Goal: Obtain resource: Download file/media

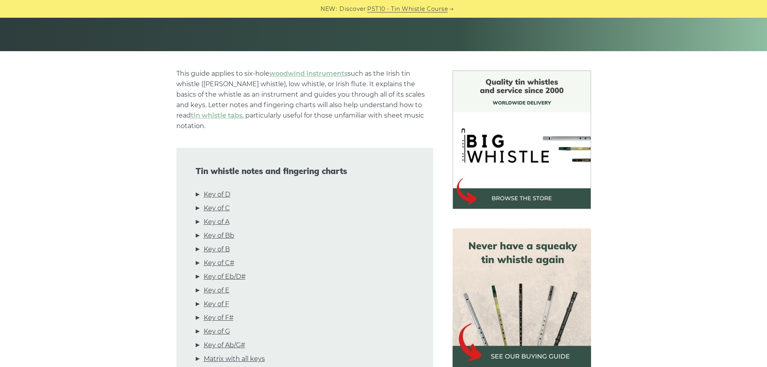
scroll to position [161, 0]
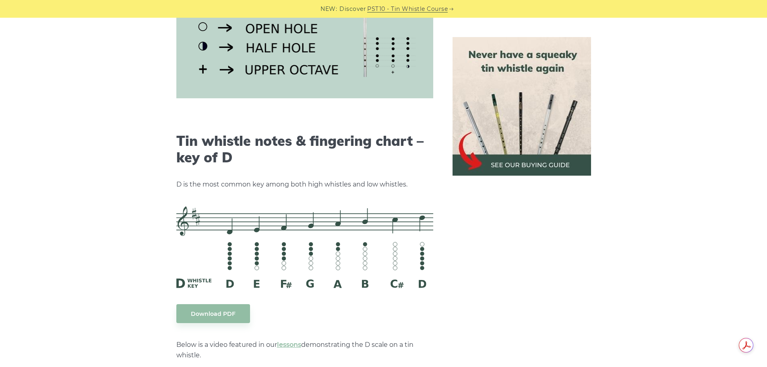
scroll to position [1289, 0]
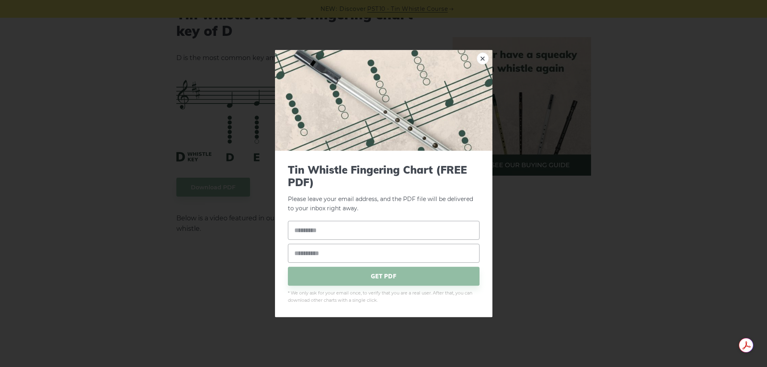
drag, startPoint x: 381, startPoint y: 108, endPoint x: 550, endPoint y: 221, distance: 202.9
click at [550, 221] on div "× Tin Whistle Fingering Chart (FREE PDF) Please leave your email address, and t…" at bounding box center [383, 183] width 767 height 367
click at [483, 62] on link "×" at bounding box center [483, 58] width 12 height 12
drag, startPoint x: 283, startPoint y: 114, endPoint x: 577, endPoint y: 263, distance: 329.7
click at [577, 263] on div "× Tin Whistle Fingering Chart (FREE PDF) Please leave your email address, and t…" at bounding box center [383, 183] width 767 height 367
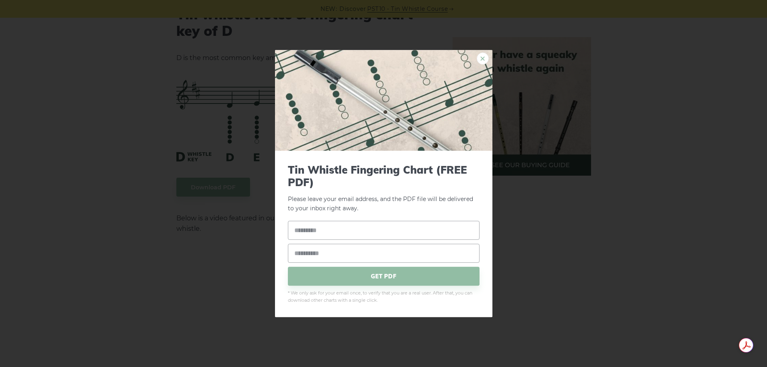
drag, startPoint x: 239, startPoint y: 102, endPoint x: 487, endPoint y: 60, distance: 251.7
click at [487, 60] on link "×" at bounding box center [483, 58] width 12 height 12
drag, startPoint x: 347, startPoint y: 86, endPoint x: 275, endPoint y: 113, distance: 77.2
click at [275, 113] on img at bounding box center [384, 100] width 218 height 101
click at [375, 231] on input "text" at bounding box center [384, 230] width 192 height 19
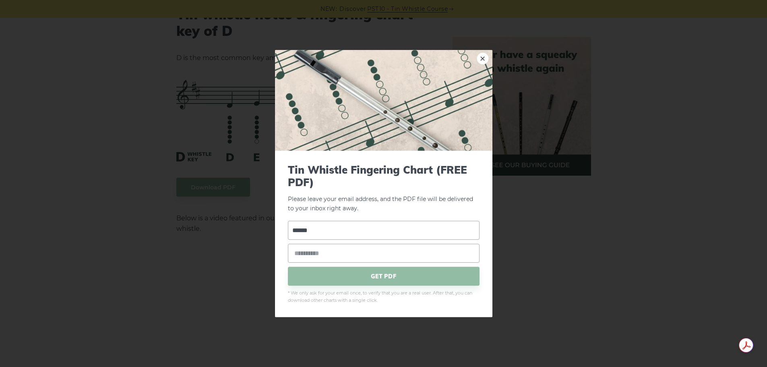
type input "******"
click at [373, 249] on input "email" at bounding box center [384, 253] width 192 height 19
type input "**********"
click at [368, 277] on span "GET PDF" at bounding box center [384, 276] width 192 height 19
